Goal: Information Seeking & Learning: Check status

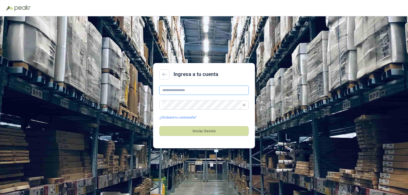
click at [185, 90] on input "text" at bounding box center [204, 90] width 89 height 9
type input "**********"
click at [191, 134] on button "Iniciar Sesión" at bounding box center [204, 131] width 89 height 10
click at [243, 104] on icon "eye-invisible" at bounding box center [244, 105] width 3 height 3
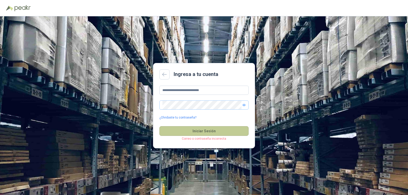
click at [196, 129] on button "Iniciar Sesión" at bounding box center [204, 131] width 89 height 10
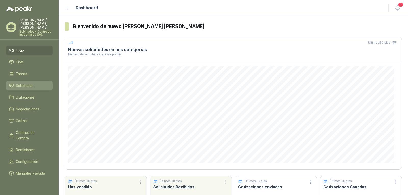
click at [29, 83] on span "Solicitudes" at bounding box center [25, 86] width 18 height 6
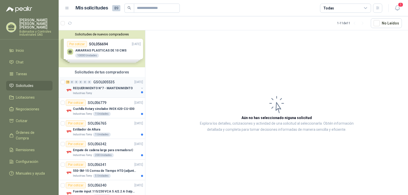
click at [116, 89] on p "REQUERIMIENTO N°7 - MANTENIMIENTO" at bounding box center [103, 88] width 60 height 5
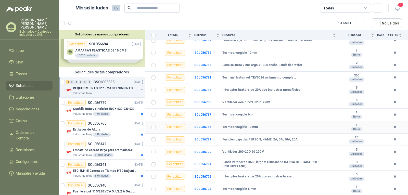
scroll to position [88, 0]
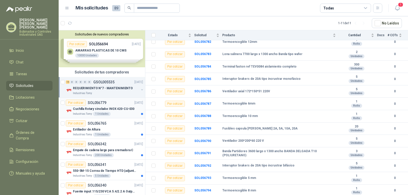
click at [123, 113] on div "Industrias Tomy 1 Unidades" at bounding box center [108, 114] width 70 height 4
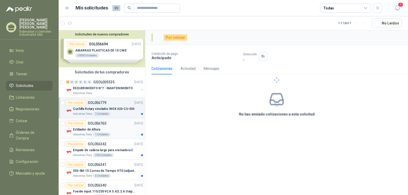
click at [110, 132] on div "Estibador de Altura" at bounding box center [108, 130] width 70 height 6
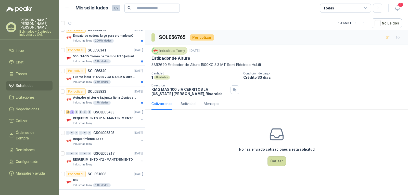
scroll to position [38, 0]
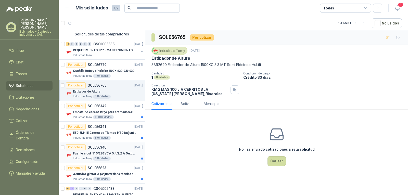
click at [121, 150] on div "Por cotizar SOL056340 [DATE]" at bounding box center [104, 147] width 77 height 6
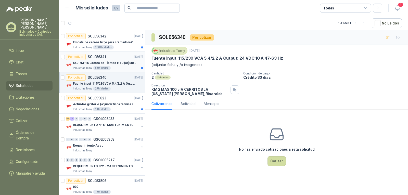
scroll to position [115, 0]
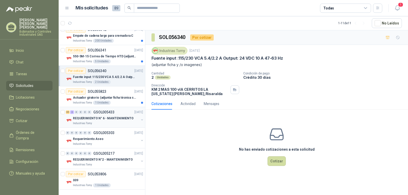
click at [122, 120] on p "REQUERIMIENTO N° 6 - MANTENIMIENTO" at bounding box center [103, 118] width 61 height 5
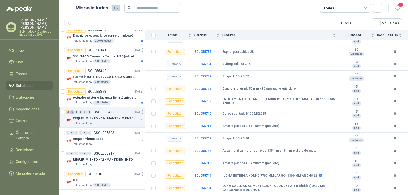
scroll to position [613, 0]
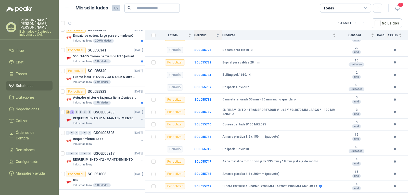
click at [198, 35] on span "Solicitud" at bounding box center [205, 35] width 21 height 4
click at [175, 34] on span "Estado" at bounding box center [173, 35] width 29 height 4
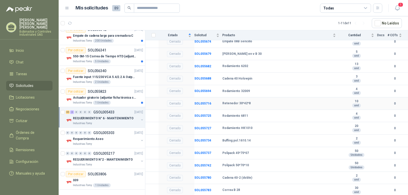
scroll to position [981, 0]
